Goal: Information Seeking & Learning: Find specific fact

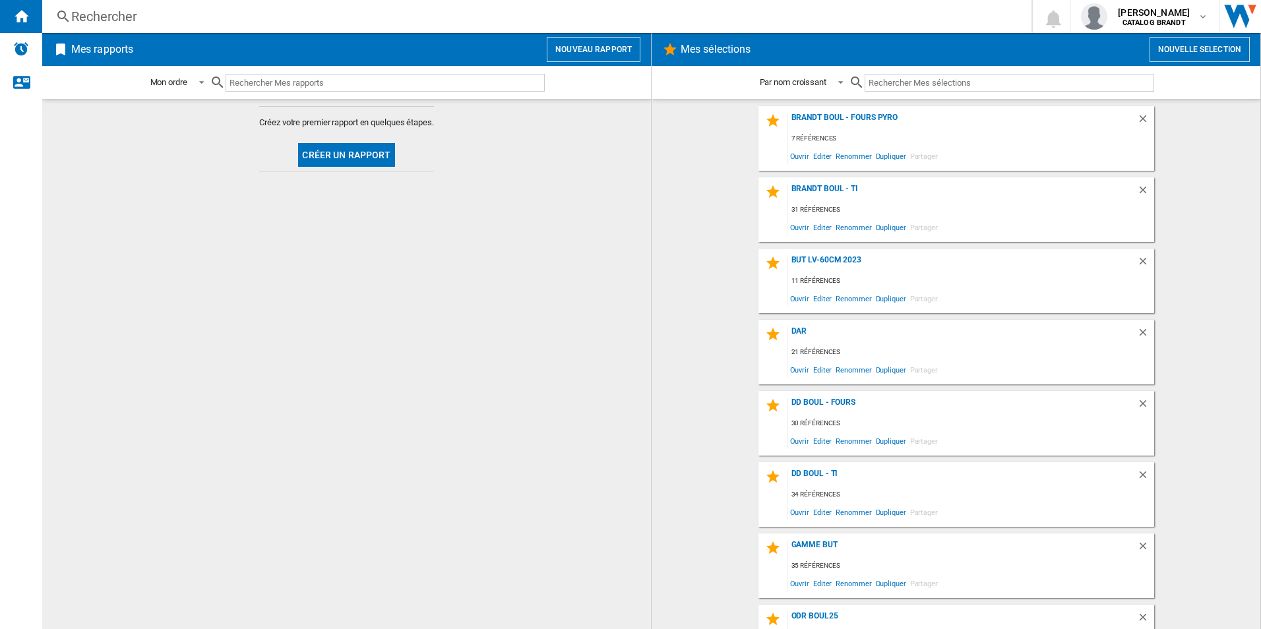
click at [269, 14] on div "Rechercher" at bounding box center [534, 16] width 926 height 18
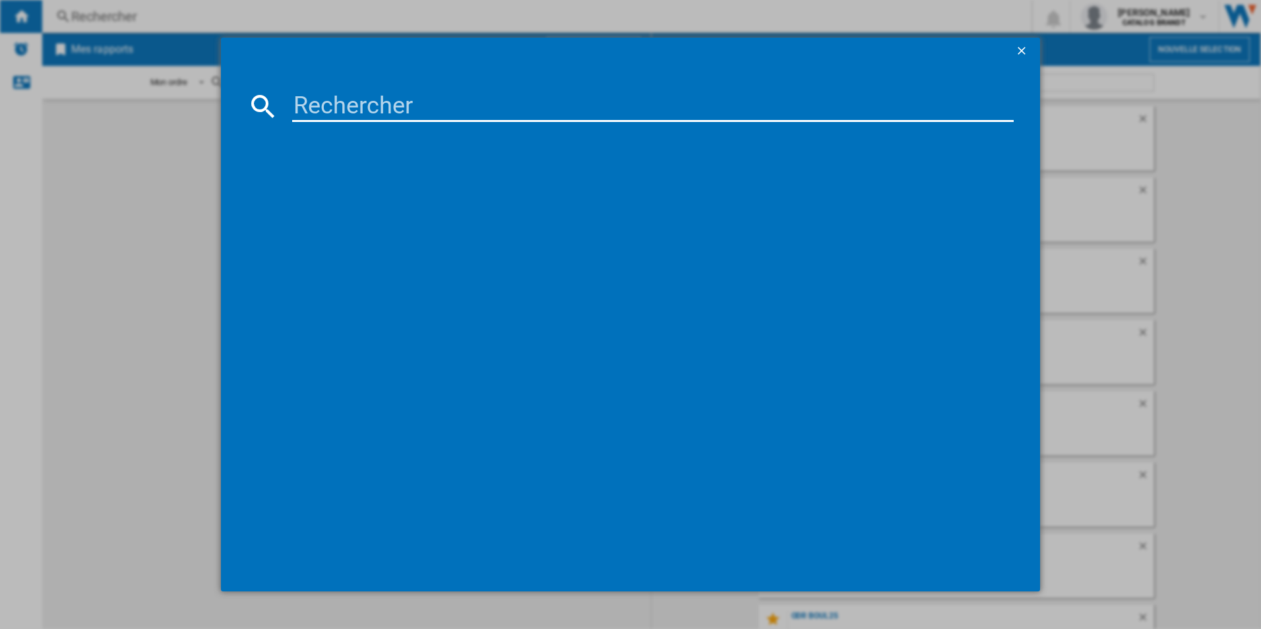
click at [380, 108] on input at bounding box center [653, 106] width 722 height 32
paste input "SPI9362B"
type input "SPI9362B"
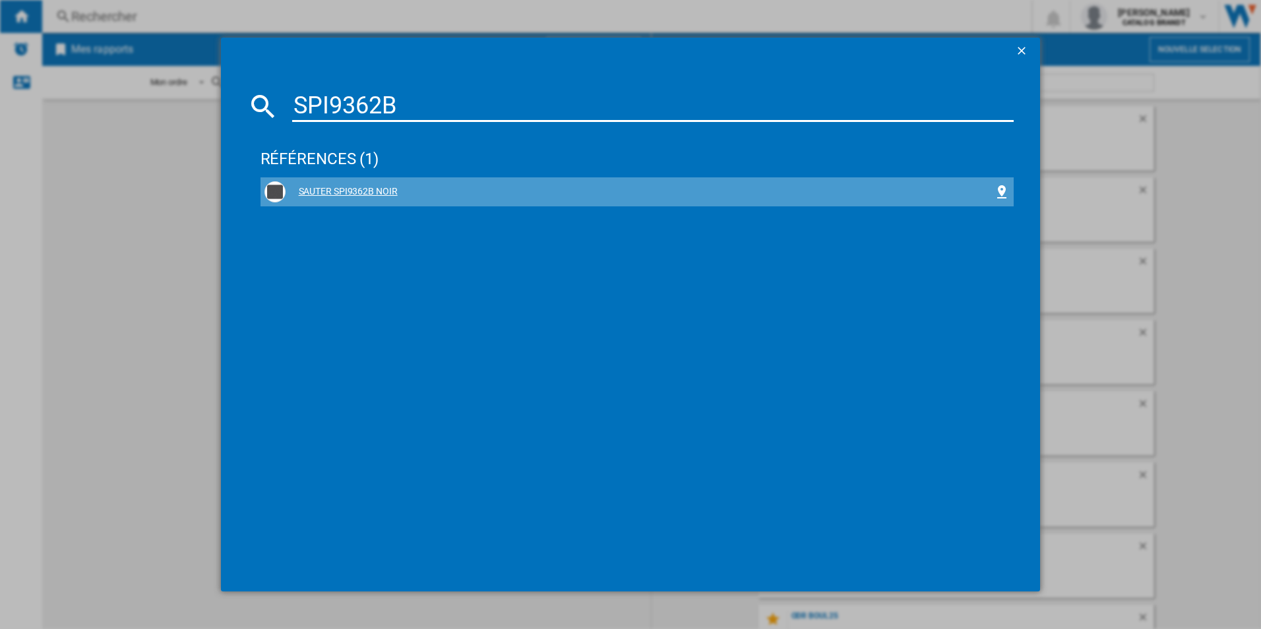
click at [372, 185] on div "SAUTER SPI9362B NOIR" at bounding box center [637, 191] width 746 height 21
click at [377, 191] on div "SAUTER SPI9362B NOIR" at bounding box center [640, 191] width 709 height 13
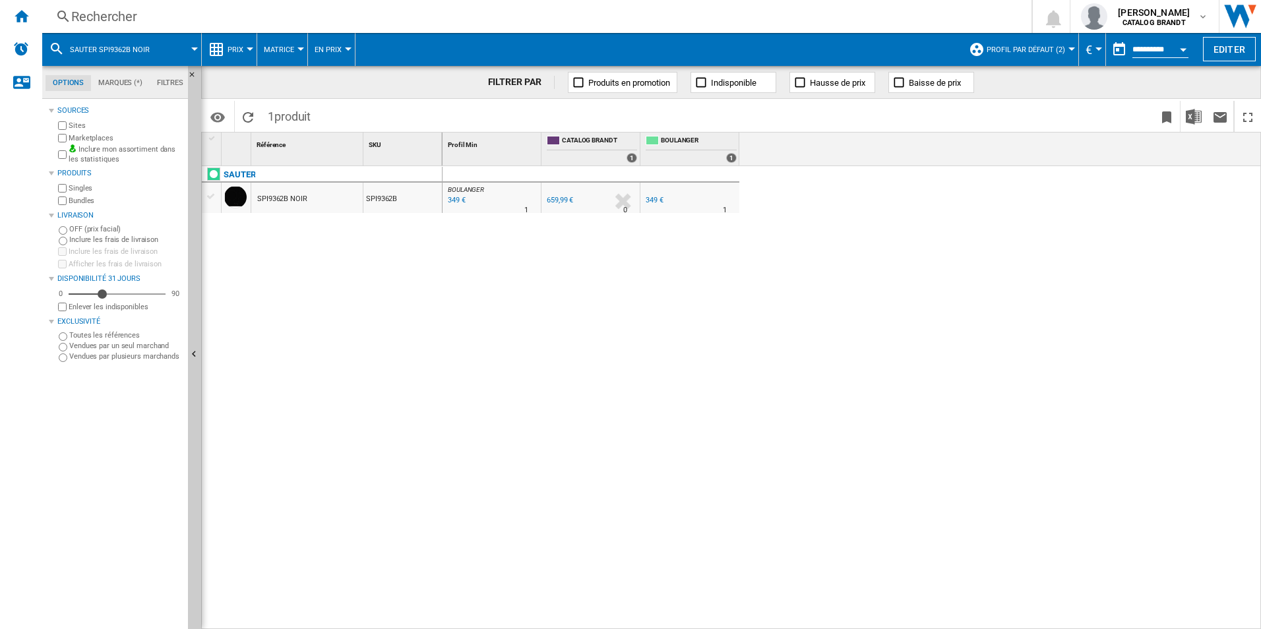
click at [236, 42] on button "Prix" at bounding box center [239, 49] width 22 height 33
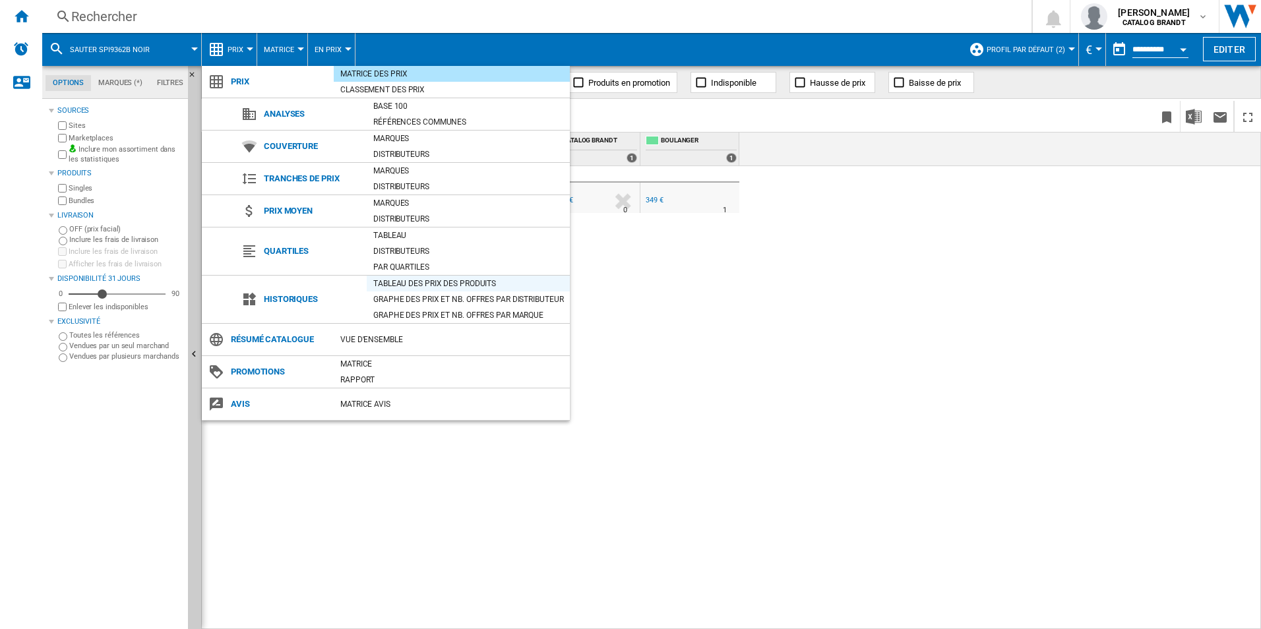
click at [452, 287] on div "Tableau des prix des produits" at bounding box center [468, 283] width 203 height 13
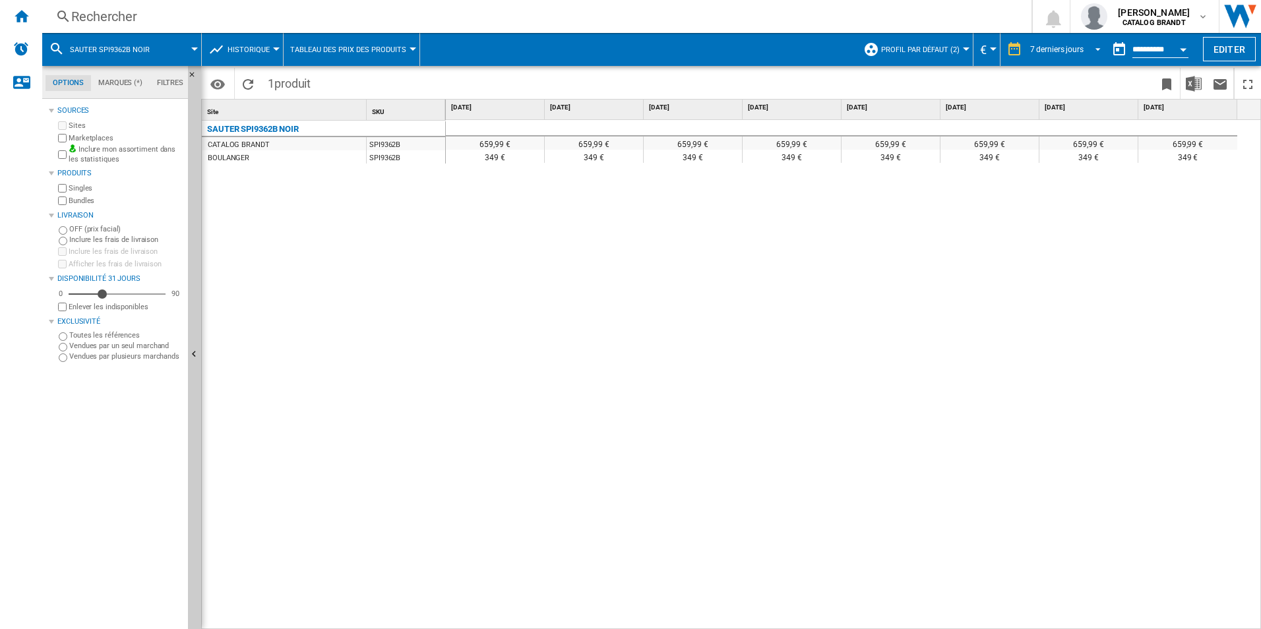
click at [1047, 47] on div "7 derniers jours" at bounding box center [1056, 49] width 53 height 9
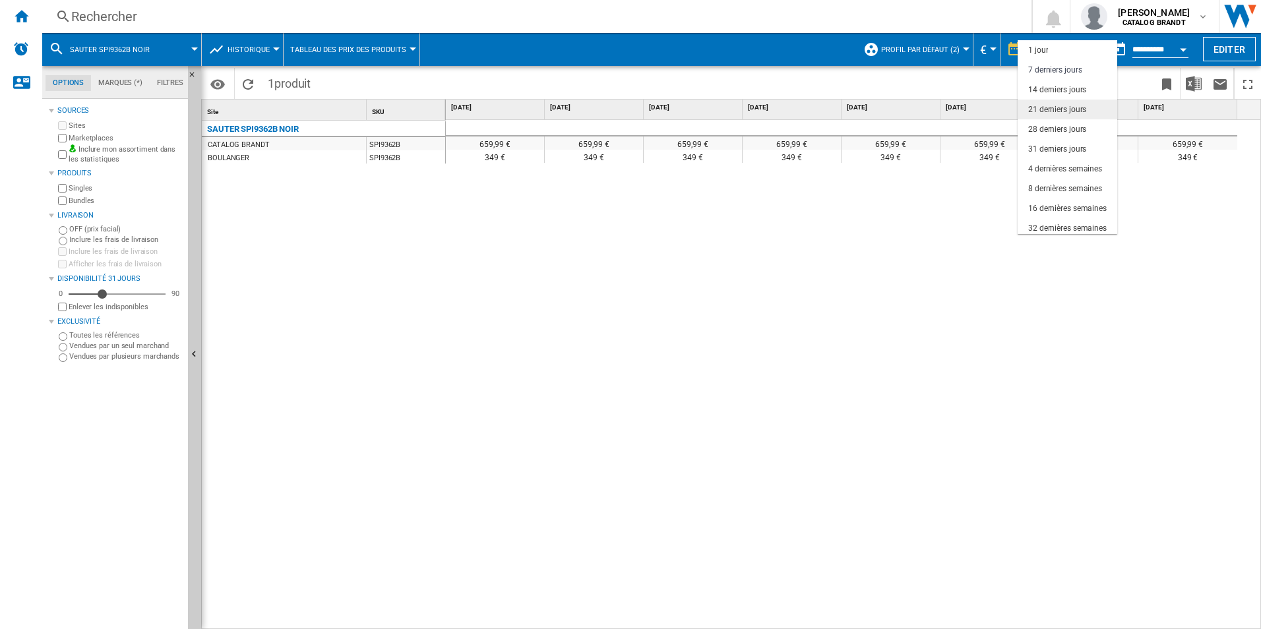
scroll to position [20, 0]
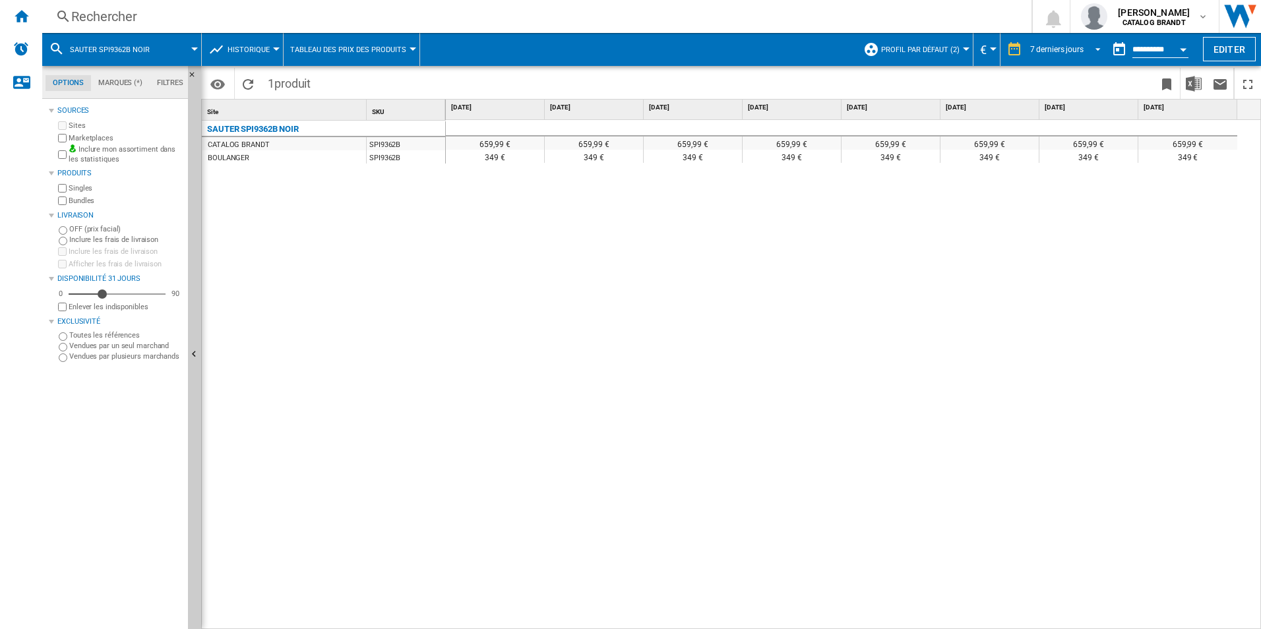
click at [1043, 51] on div "7 derniers jours" at bounding box center [1056, 49] width 53 height 9
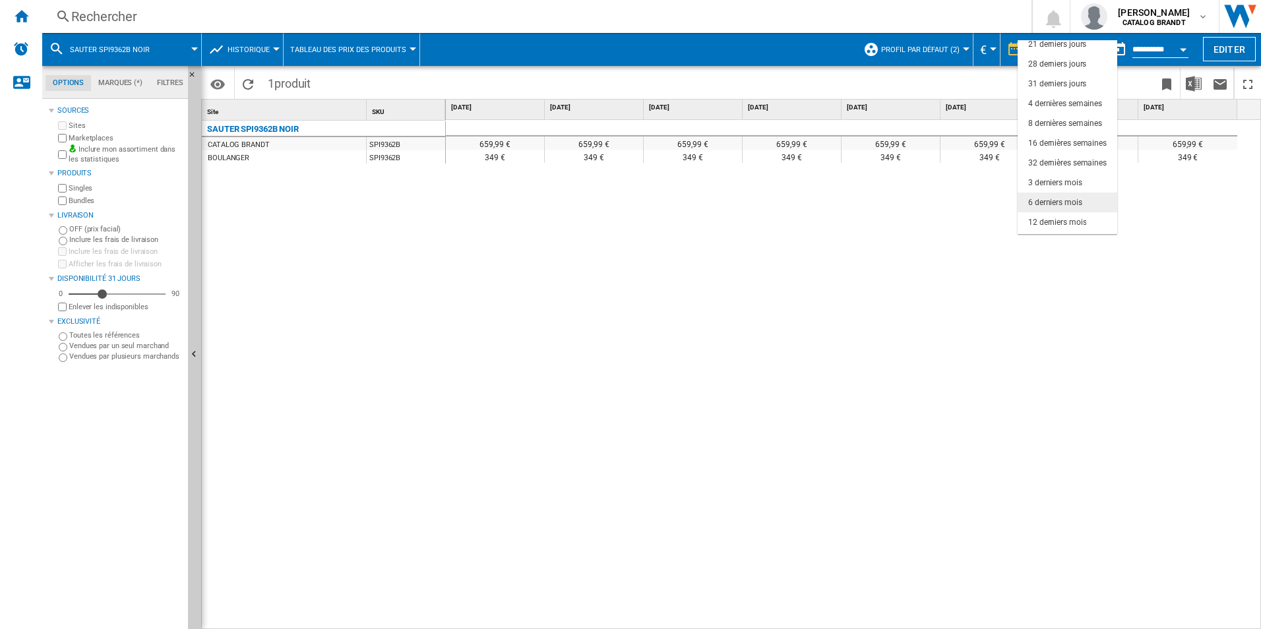
scroll to position [83, 0]
click at [1063, 182] on div "6 derniers mois" at bounding box center [1055, 184] width 54 height 11
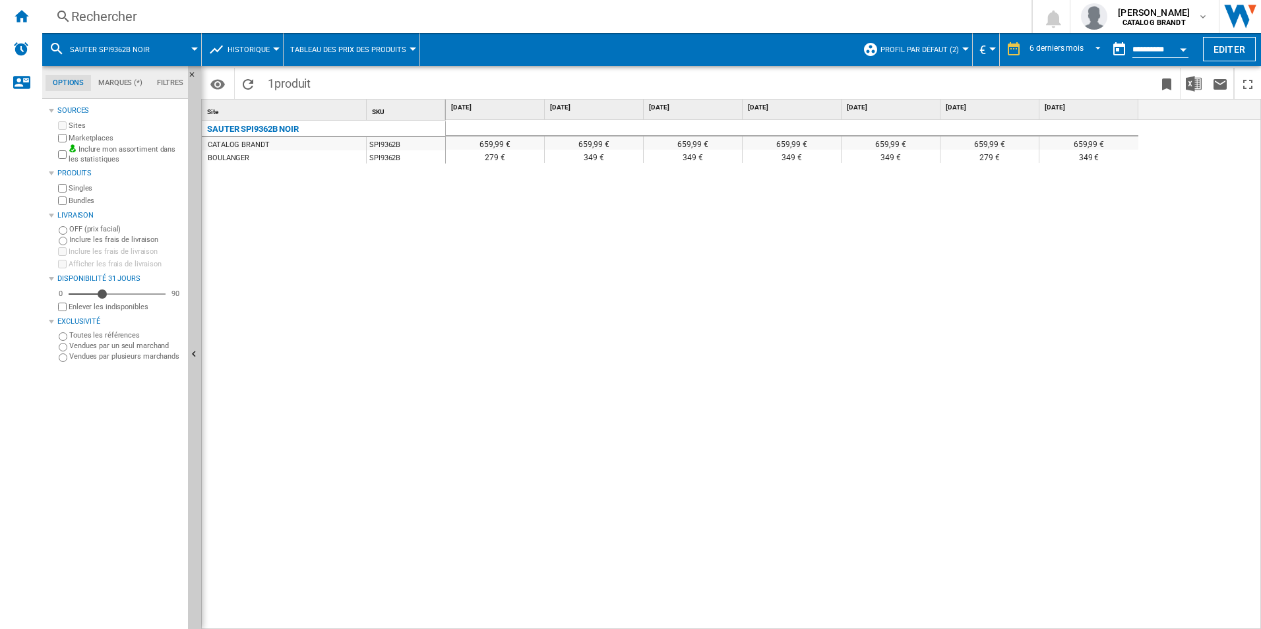
click at [766, 404] on div "659,99 € 659,99 € 659,99 € 659,99 € 659,99 € 659,99 € 659,99 € 279 € 349 € 349 …" at bounding box center [854, 375] width 816 height 510
drag, startPoint x: 1103, startPoint y: 158, endPoint x: 587, endPoint y: 181, distance: 516.4
click at [573, 163] on div "659,99 € 659,99 € 659,99 € 659,99 € 659,99 € 659,99 € 659,99 € 279 € 349 € 349 …" at bounding box center [854, 375] width 816 height 510
click at [650, 254] on div "659,99 € 659,99 € 659,99 € 659,99 € 659,99 € 659,99 € 659,99 € 279 € 349 € 349 …" at bounding box center [854, 375] width 816 height 510
click at [604, 348] on div "659,99 € 659,99 € 659,99 € 659,99 € 659,99 € 659,99 € 659,99 € 279 € 349 € 349 …" at bounding box center [854, 375] width 816 height 510
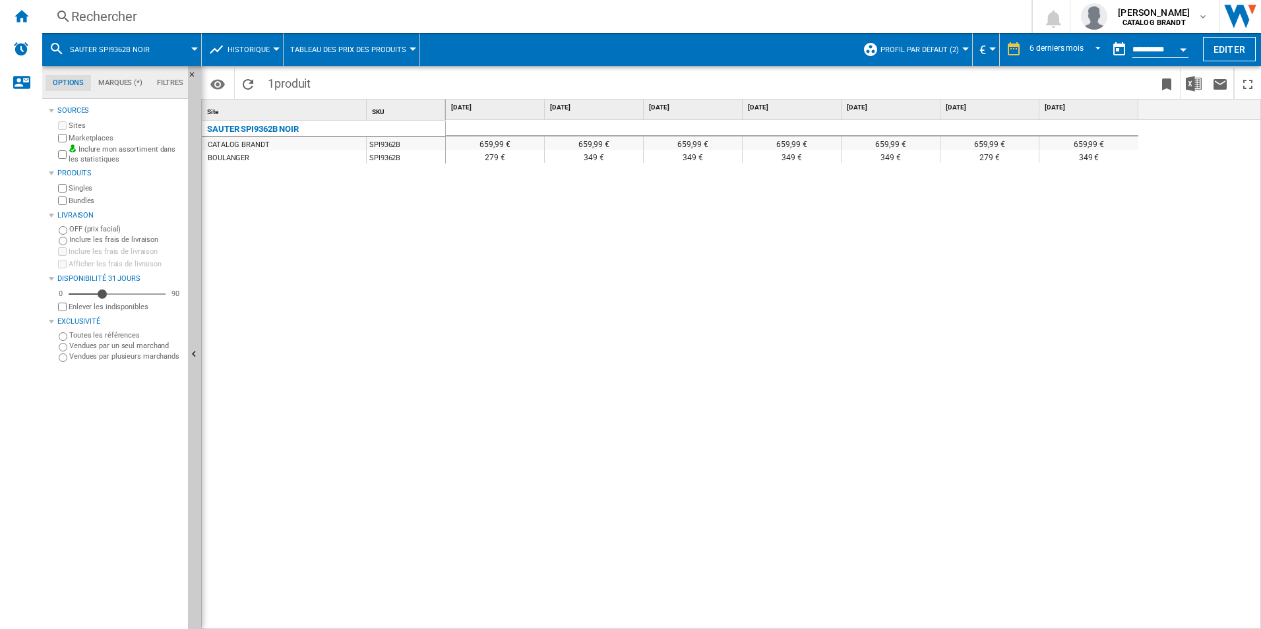
click at [300, 15] on div "Rechercher" at bounding box center [534, 16] width 926 height 18
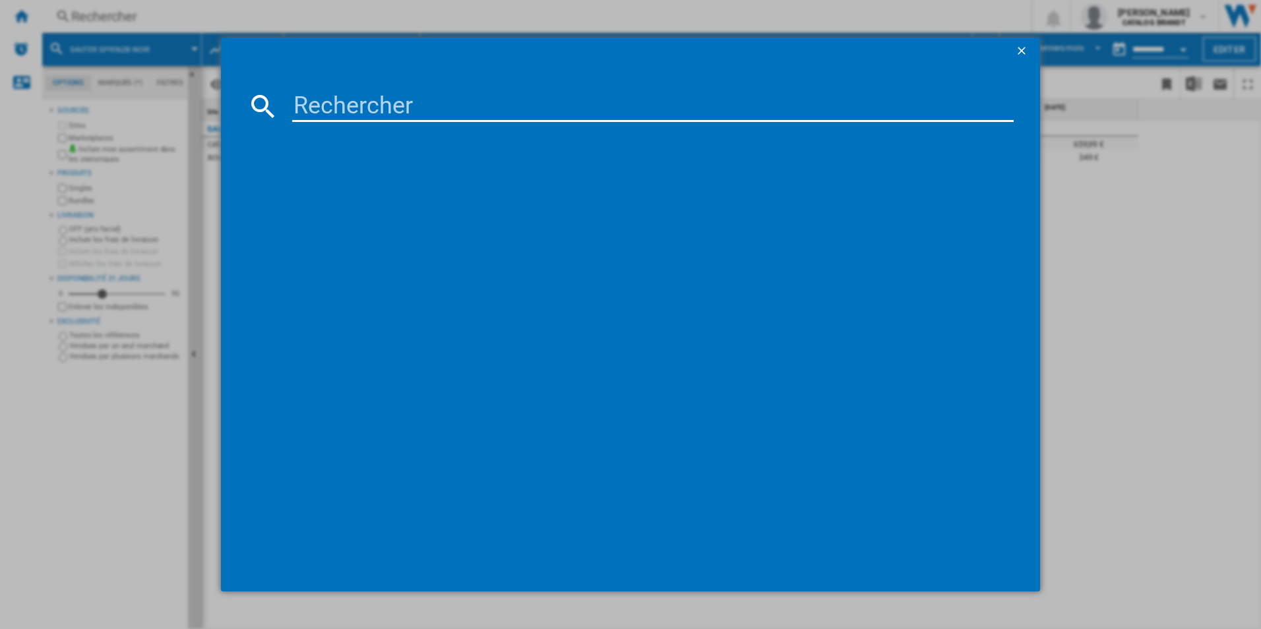
click at [390, 109] on input at bounding box center [653, 106] width 722 height 32
type input "EIB60320CK"
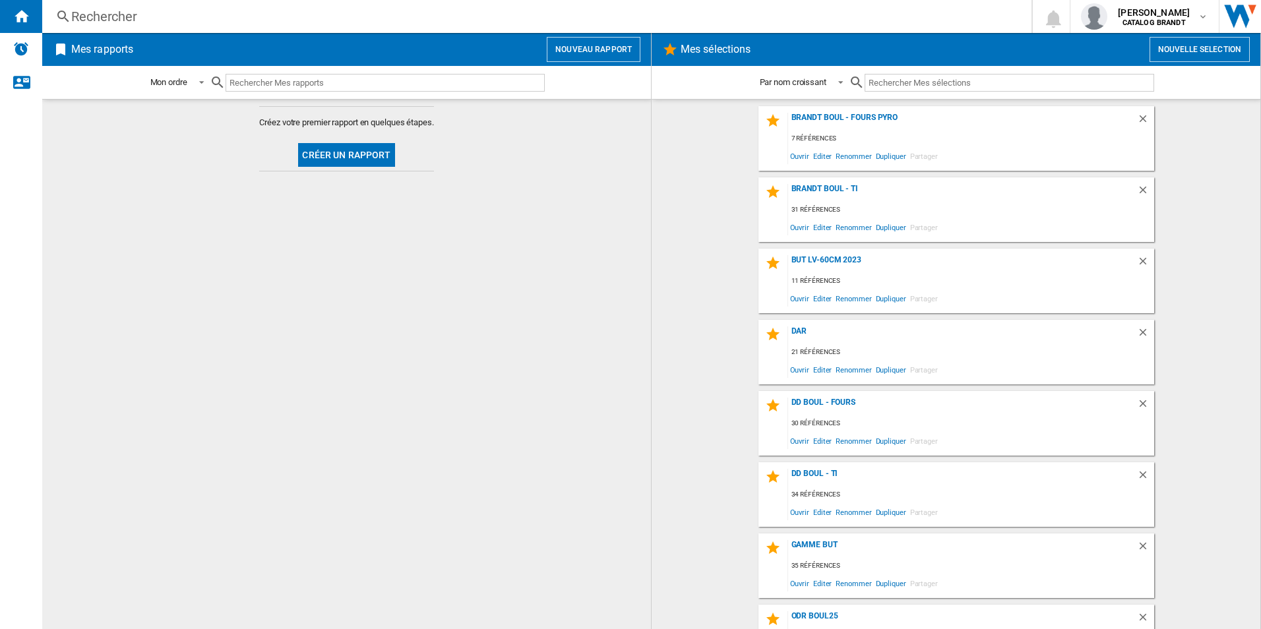
click at [341, 18] on div "Rechercher" at bounding box center [534, 16] width 926 height 18
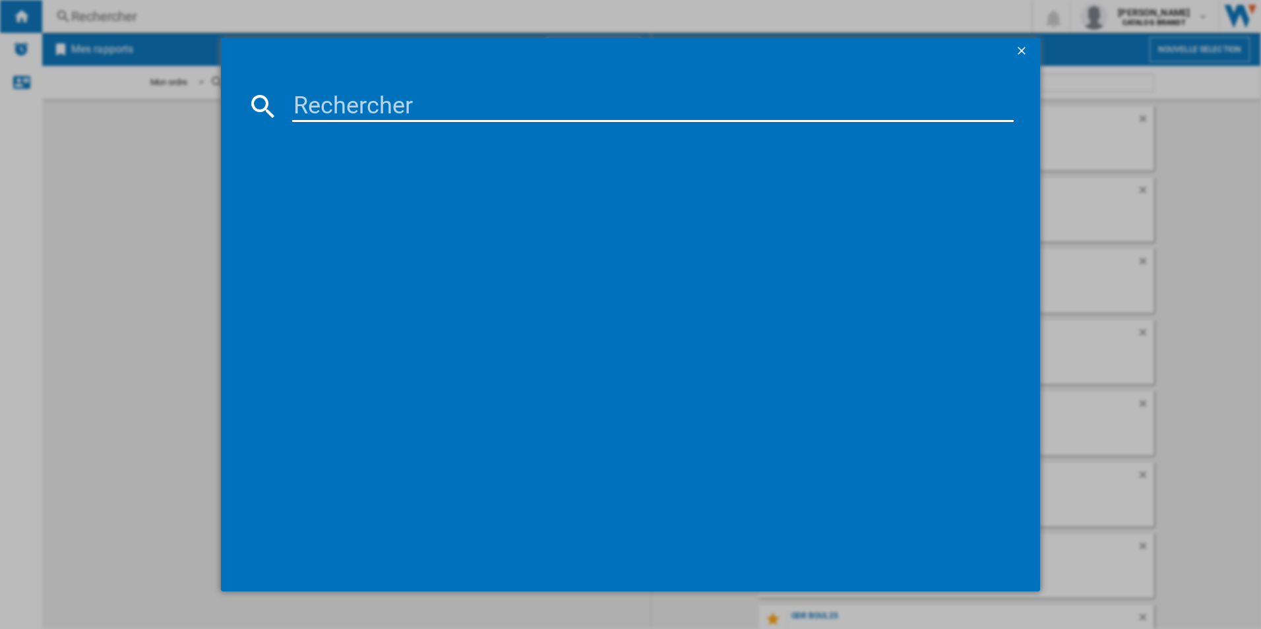
click at [391, 110] on input at bounding box center [653, 106] width 722 height 32
paste input "EIB60320CK"
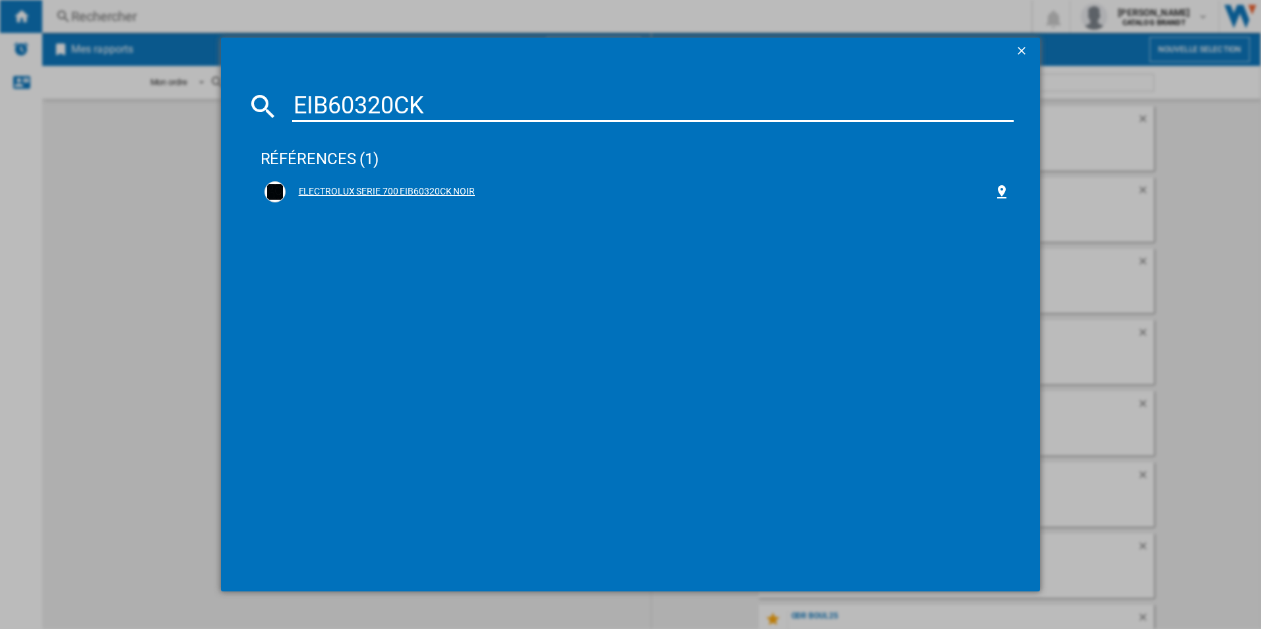
type input "EIB60320CK"
click at [466, 191] on div "ELECTROLUX SERIE 700 EIB60320CK NOIR" at bounding box center [640, 191] width 709 height 13
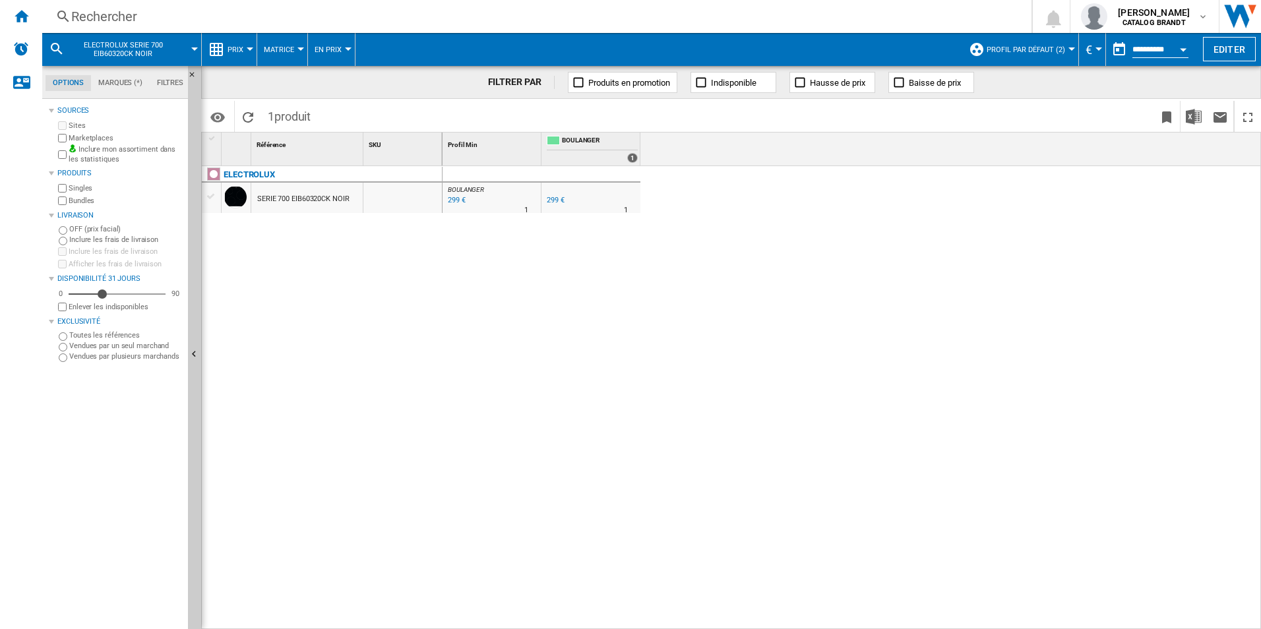
click at [231, 43] on button "Prix" at bounding box center [239, 49] width 22 height 33
click at [247, 47] on div at bounding box center [250, 48] width 7 height 3
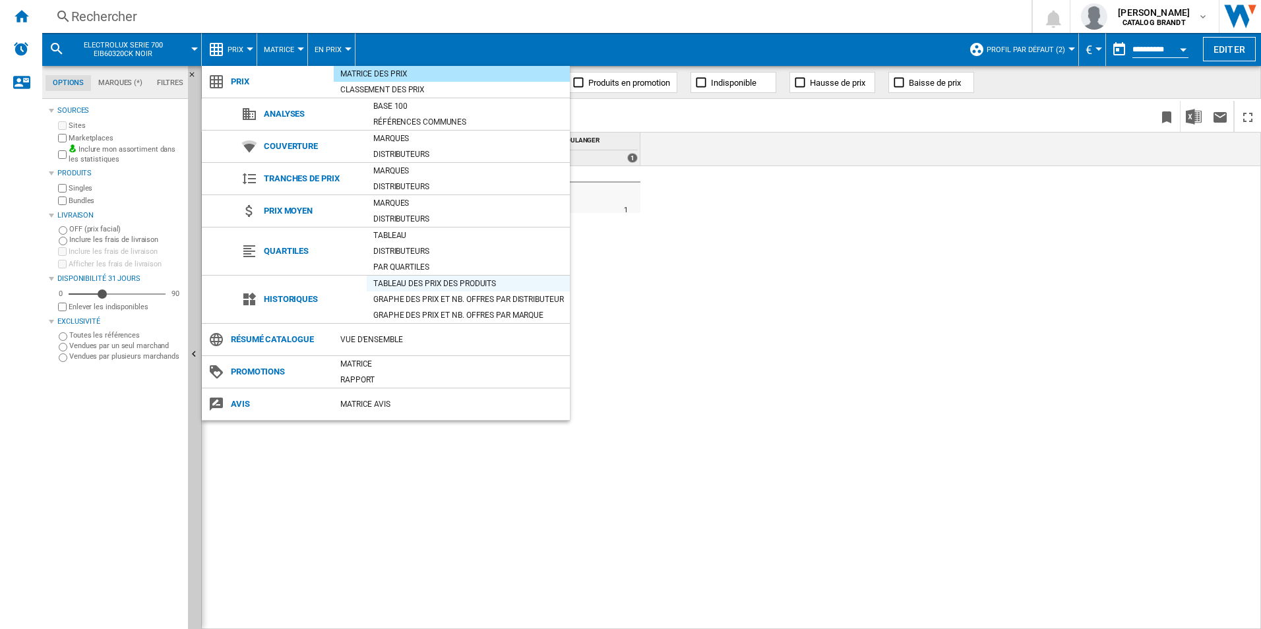
click at [478, 283] on div "Tableau des prix des produits" at bounding box center [468, 283] width 203 height 13
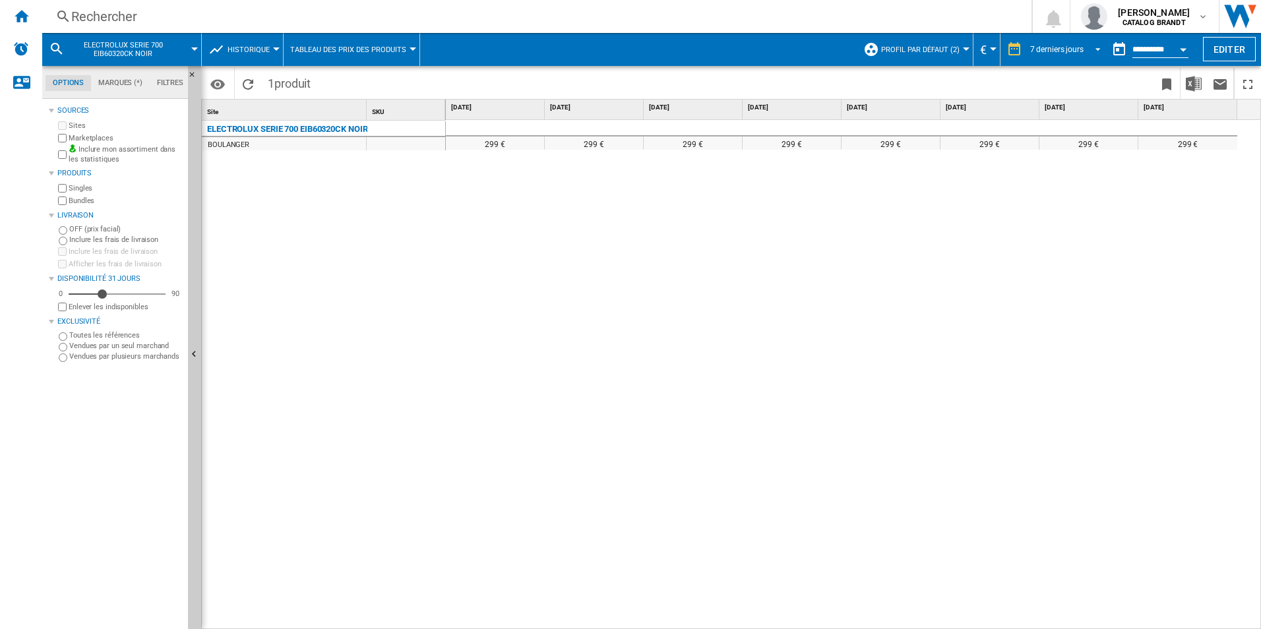
click at [1034, 53] on div "7 derniers jours" at bounding box center [1056, 49] width 53 height 9
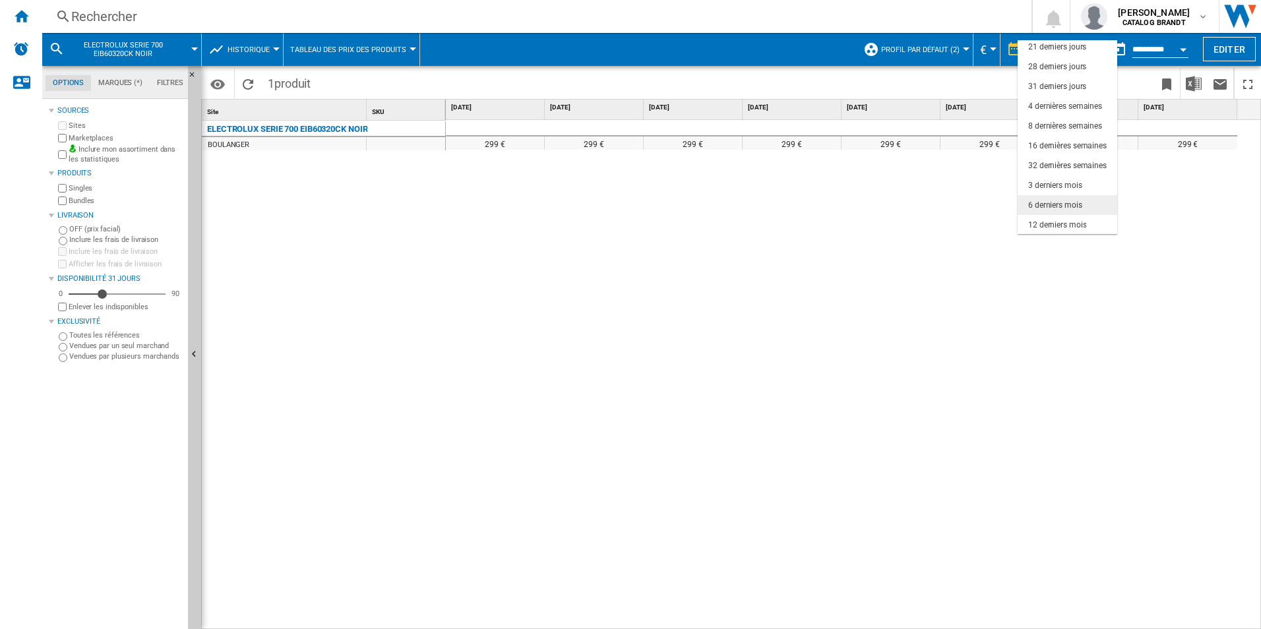
scroll to position [83, 0]
click at [1068, 185] on div "6 derniers mois" at bounding box center [1055, 184] width 54 height 11
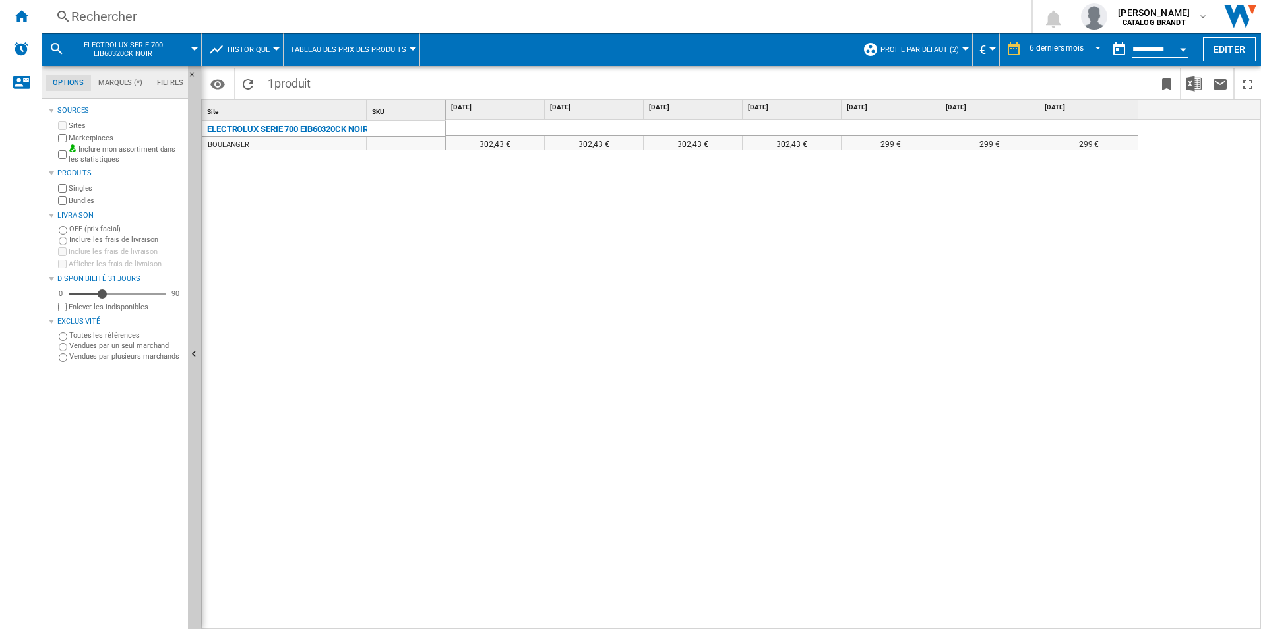
click at [727, 350] on div "302,43 € 302,43 € 302,43 € 302,43 € 299 € 299 € 299 €" at bounding box center [854, 375] width 816 height 510
click at [294, 15] on div "Rechercher" at bounding box center [534, 16] width 926 height 18
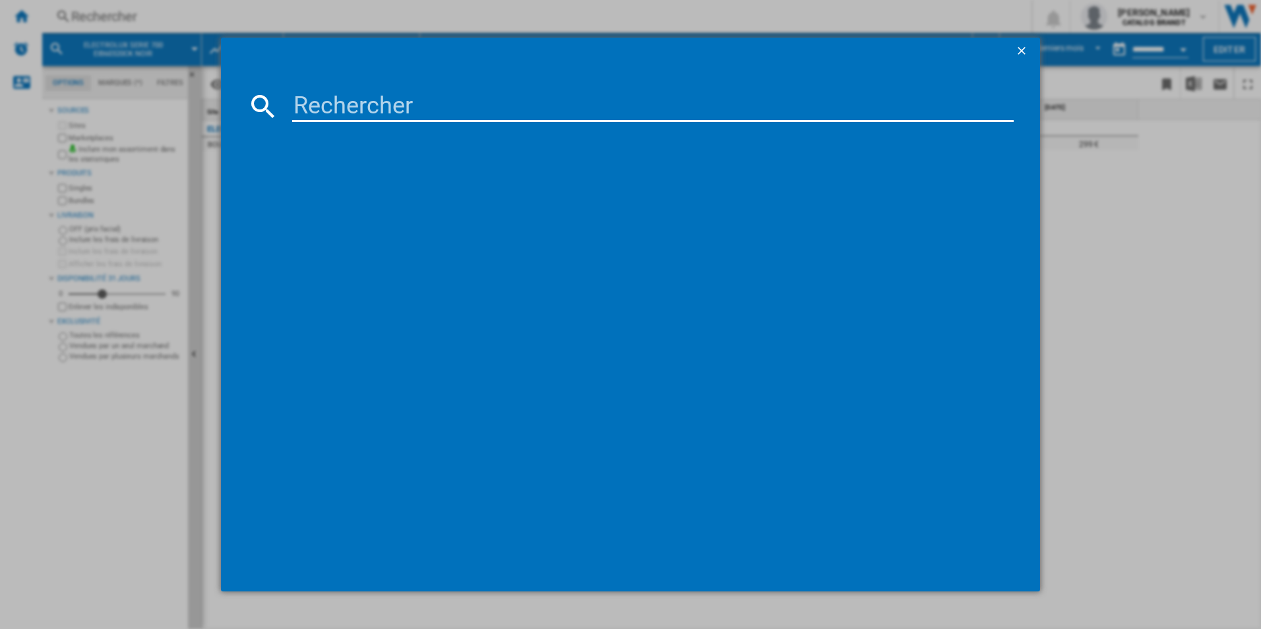
click at [467, 100] on input at bounding box center [653, 106] width 722 height 32
type input "BPI6311B"
click at [373, 189] on div "BRANDT BPI6311B NOIR" at bounding box center [640, 191] width 709 height 13
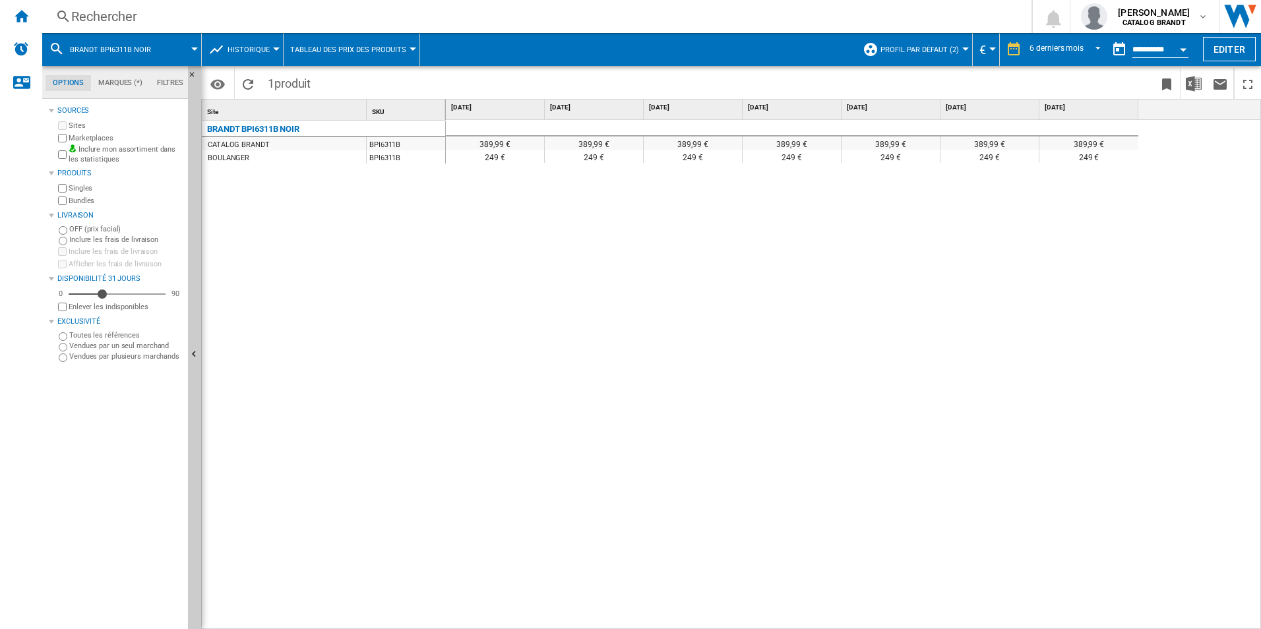
click at [206, 9] on div "Rechercher" at bounding box center [534, 16] width 926 height 18
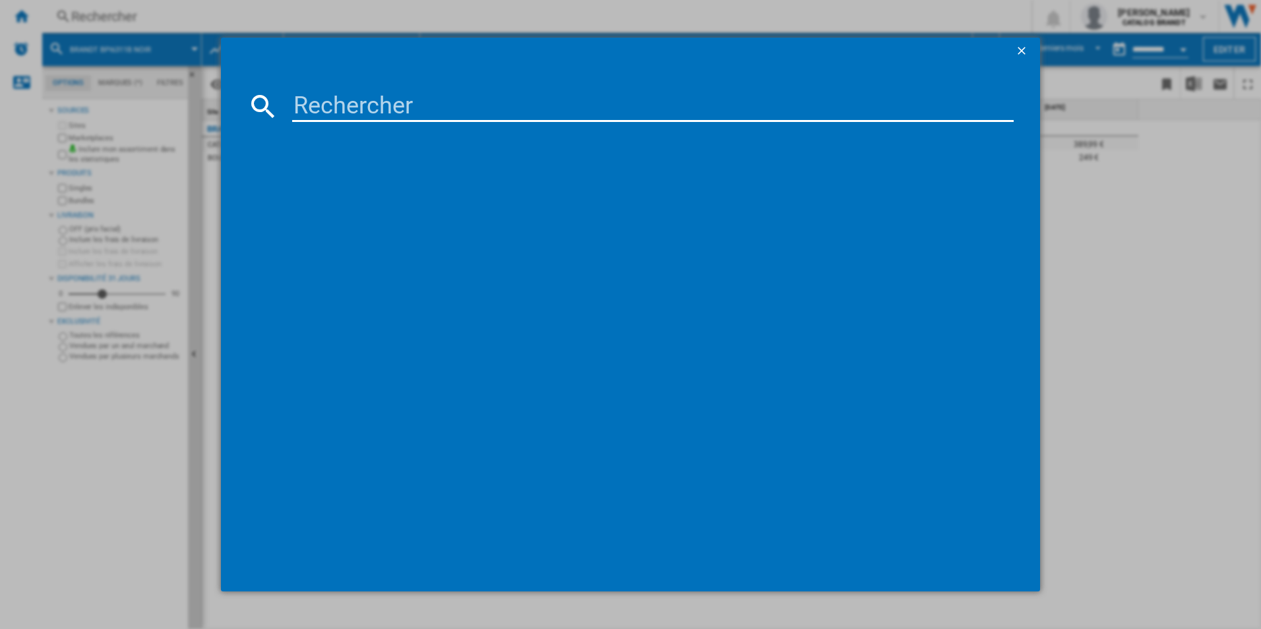
click at [342, 98] on input at bounding box center [653, 106] width 722 height 32
click at [390, 109] on input at bounding box center [653, 106] width 722 height 32
click at [366, 100] on input at bounding box center [653, 106] width 722 height 32
paste input "HII63405MT"
type input "HII63405MT"
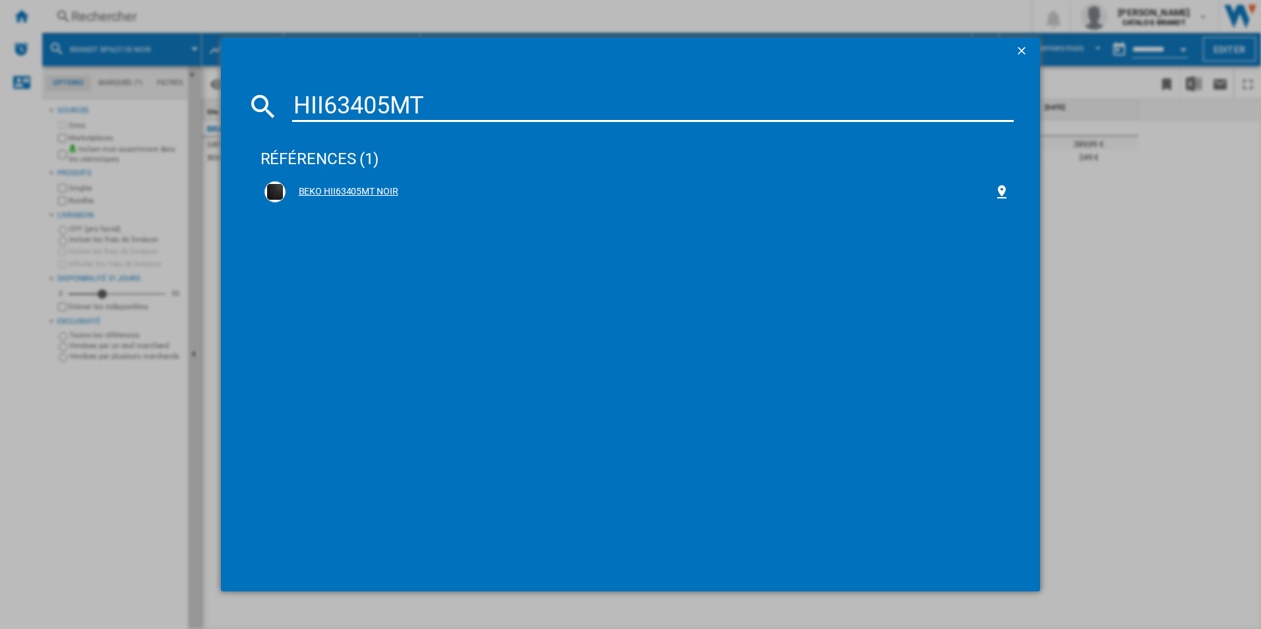
click at [359, 182] on div "BEKO HII63405MT NOIR" at bounding box center [637, 191] width 746 height 21
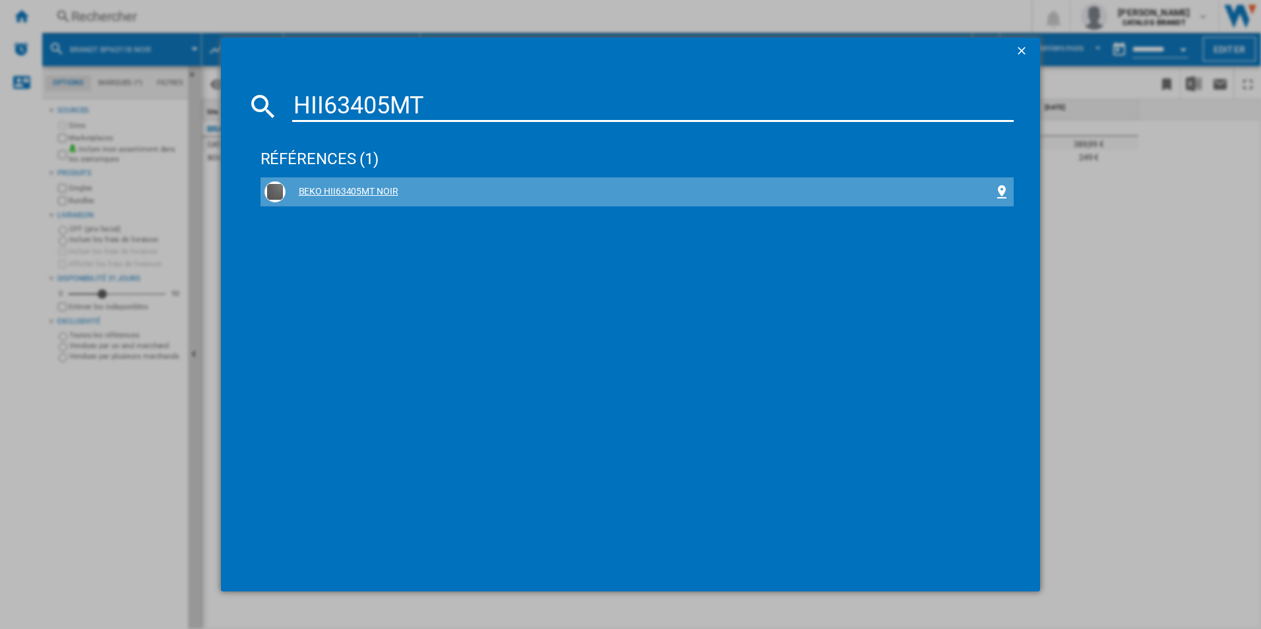
click at [385, 191] on div "BEKO HII63405MT NOIR" at bounding box center [640, 191] width 709 height 13
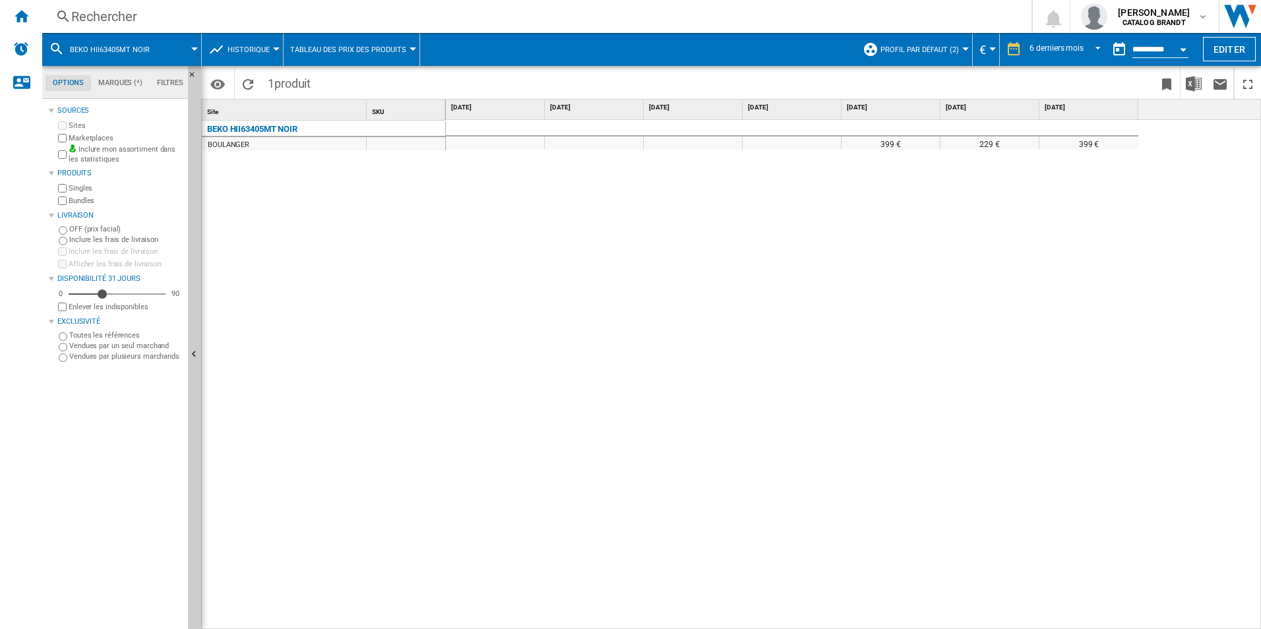
drag, startPoint x: 874, startPoint y: 105, endPoint x: 887, endPoint y: 157, distance: 53.8
click at [887, 157] on div "19/02/2025 19/03/2025 19/04/2025 19/05/2025 19/06/2025 19/07/2025 19/08/2025 39…" at bounding box center [853, 364] width 815 height 529
click at [890, 146] on div "399 €" at bounding box center [891, 143] width 98 height 13
click at [360, 22] on div "Rechercher" at bounding box center [534, 16] width 926 height 18
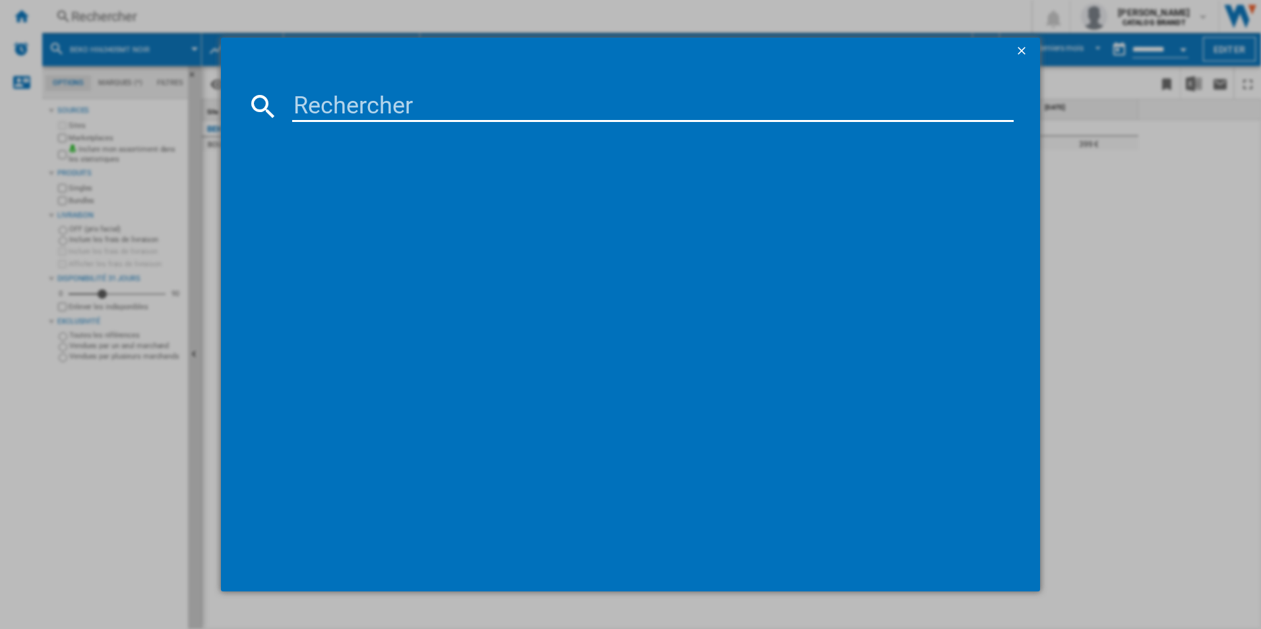
click at [413, 95] on input at bounding box center [653, 106] width 722 height 32
type input "CTP634SCBB"
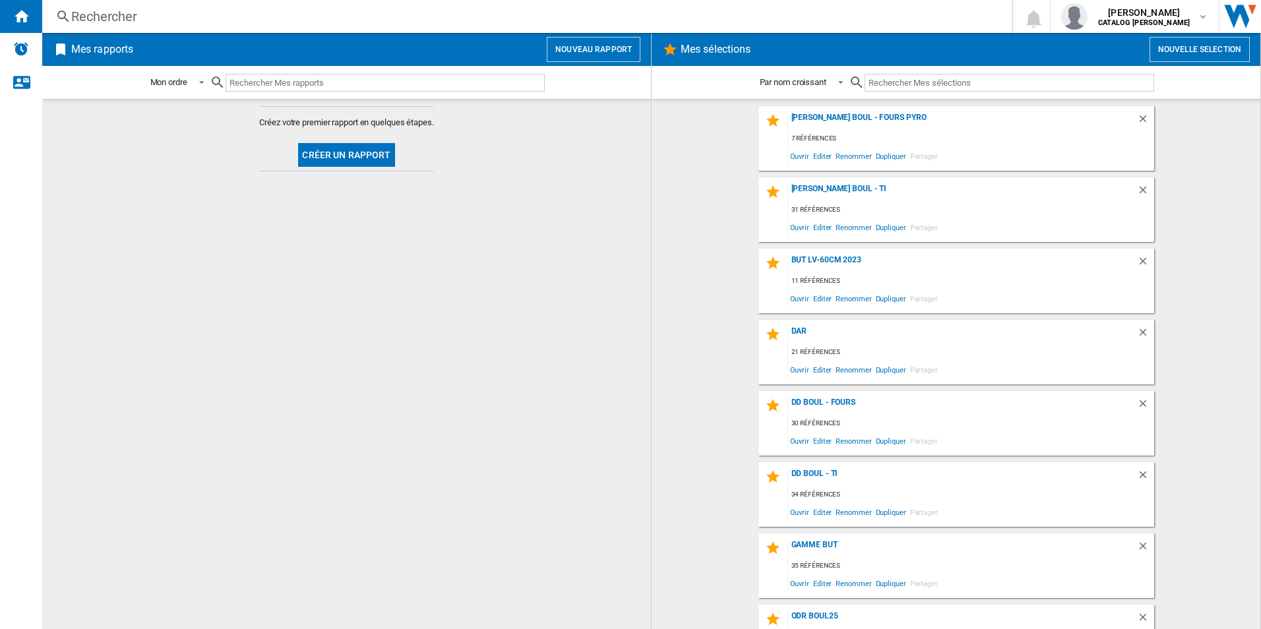
click at [212, 14] on div "Rechercher" at bounding box center [524, 16] width 906 height 18
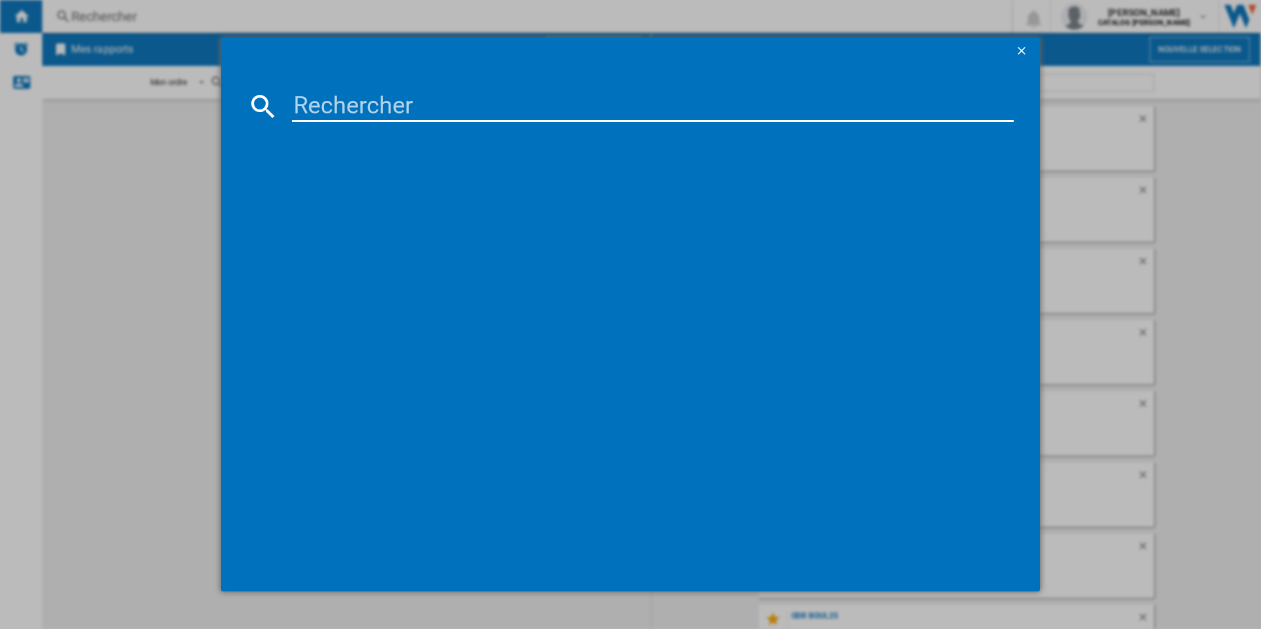
click at [395, 102] on input at bounding box center [653, 106] width 722 height 32
paste input "CTP634SCBB"
type input "CTP634SCBB"
